Goal: Check status: Check status

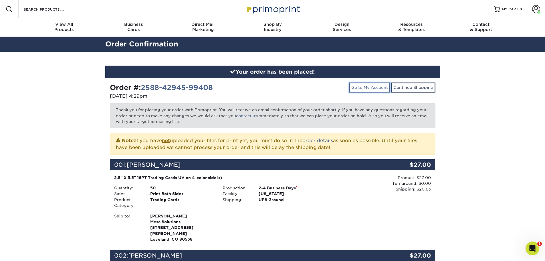
click at [370, 88] on link "Go to My Account" at bounding box center [369, 87] width 41 height 10
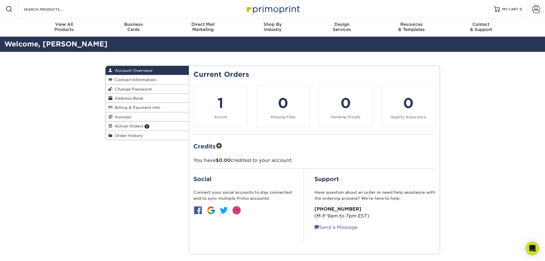
click at [160, 123] on link "Active Orders 1" at bounding box center [148, 125] width 84 height 9
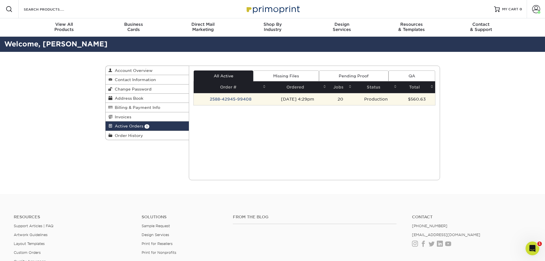
click at [235, 98] on td "2588-42945-99408" at bounding box center [231, 99] width 74 height 12
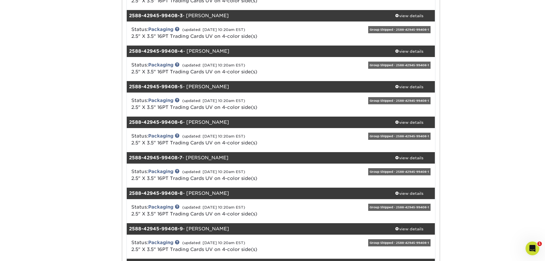
scroll to position [200, 0]
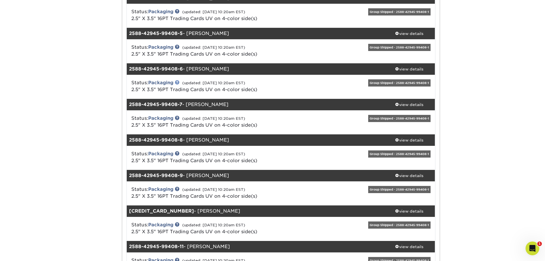
click at [177, 82] on link at bounding box center [177, 82] width 5 height 5
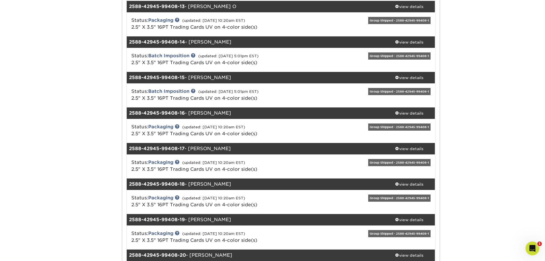
scroll to position [515, 0]
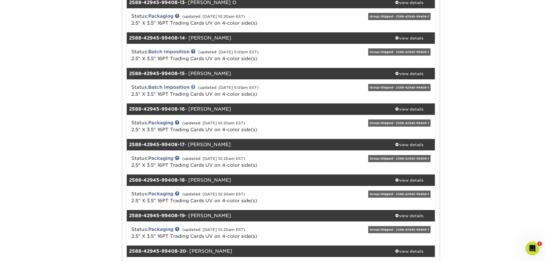
click at [195, 86] on link at bounding box center [193, 86] width 5 height 5
click at [224, 72] on div "2588-42945-99408-15 - Diego Porras" at bounding box center [255, 73] width 257 height 11
click at [410, 73] on div "view details" at bounding box center [410, 74] width 52 height 6
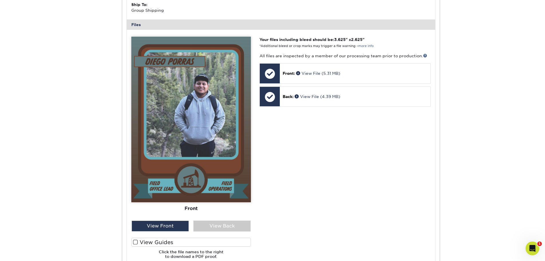
scroll to position [716, 0]
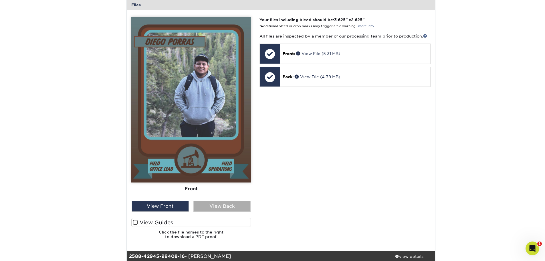
click at [242, 208] on div "View Back" at bounding box center [221, 206] width 57 height 11
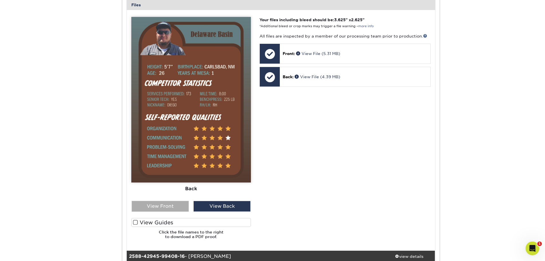
click at [156, 204] on div "View Front" at bounding box center [160, 206] width 57 height 11
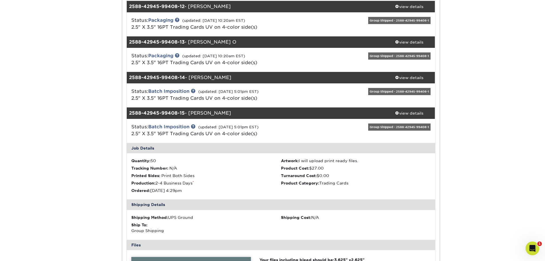
scroll to position [401, 0]
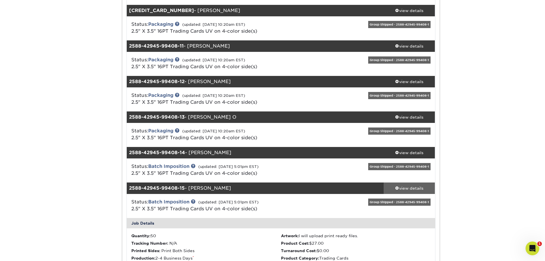
click at [406, 191] on link "view details" at bounding box center [410, 187] width 52 height 11
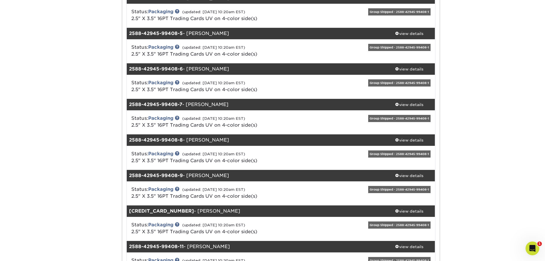
scroll to position [29, 0]
